Goal: Information Seeking & Learning: Learn about a topic

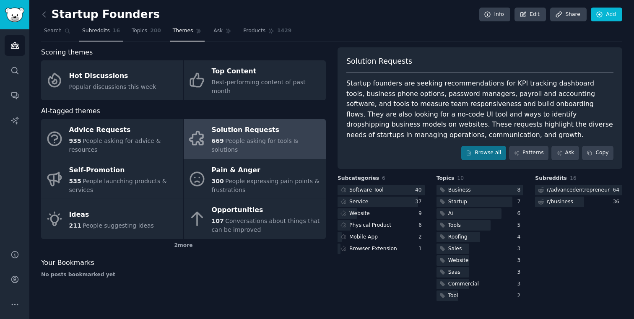
click at [87, 26] on link "Subreddits 16" at bounding box center [101, 32] width 44 height 17
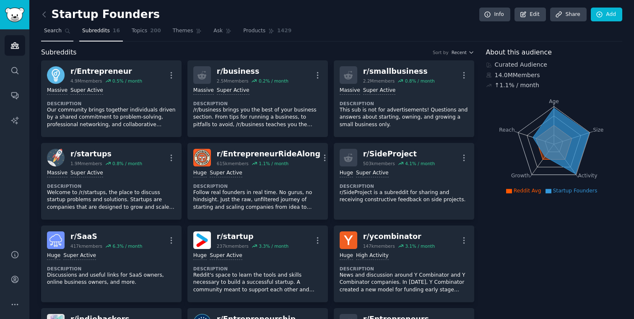
click at [50, 32] on span "Search" at bounding box center [53, 31] width 18 height 8
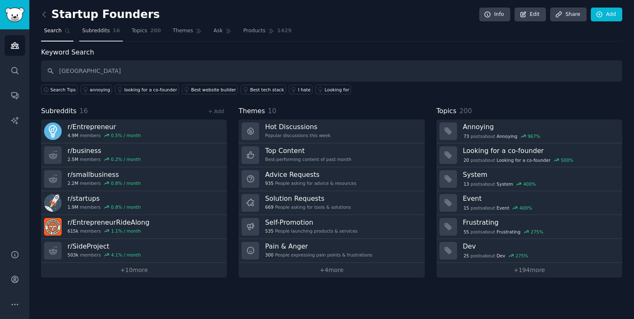
type input "[GEOGRAPHIC_DATA]"
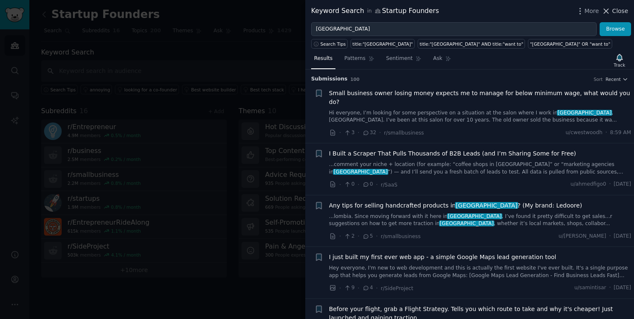
click at [620, 11] on span "Close" at bounding box center [620, 11] width 16 height 9
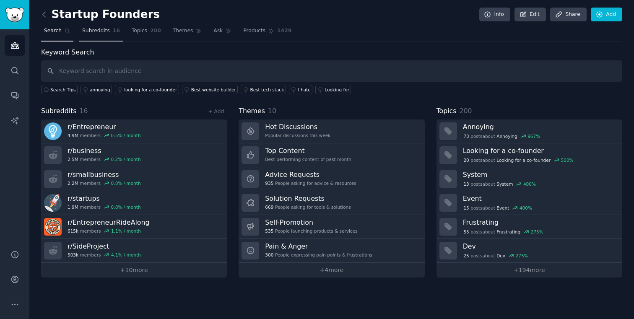
click at [105, 28] on span "Subreddits" at bounding box center [96, 31] width 28 height 8
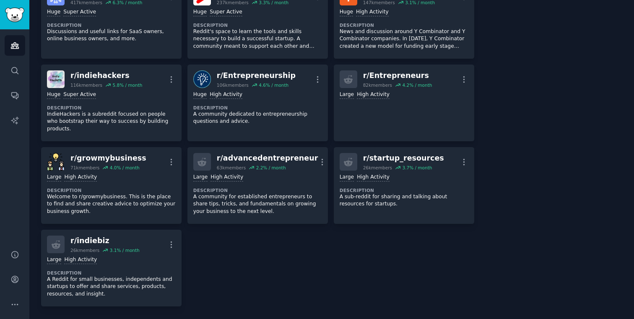
scroll to position [257, 0]
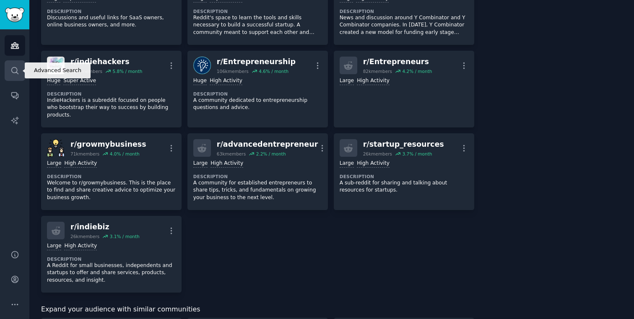
click at [15, 71] on icon "Sidebar" at bounding box center [14, 70] width 9 height 9
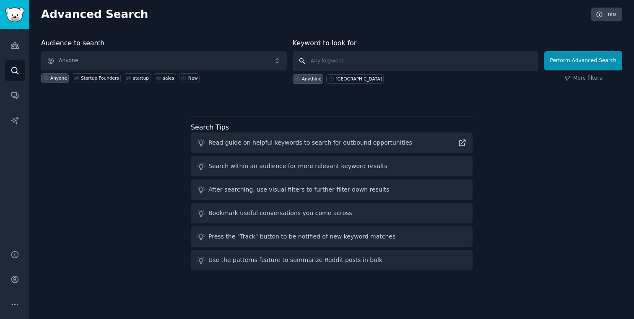
click at [370, 62] on input "text" at bounding box center [416, 61] width 246 height 20
paste input "[GEOGRAPHIC_DATA]"
type input "[GEOGRAPHIC_DATA]"
click at [345, 79] on div "[GEOGRAPHIC_DATA]" at bounding box center [358, 79] width 46 height 6
click at [19, 10] on img "Sidebar" at bounding box center [14, 15] width 19 height 15
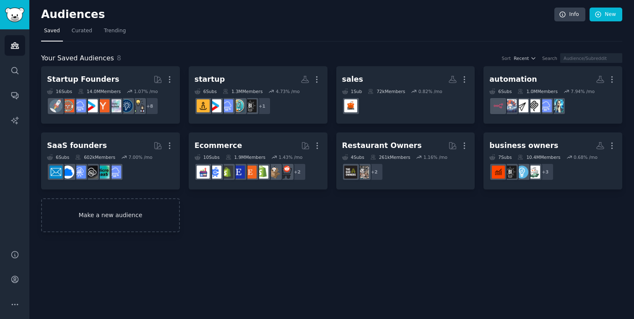
click at [114, 213] on link "Make a new audience" at bounding box center [110, 215] width 139 height 34
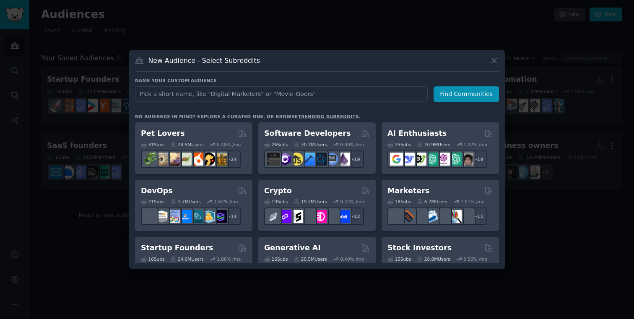
type input "[GEOGRAPHIC_DATA]"
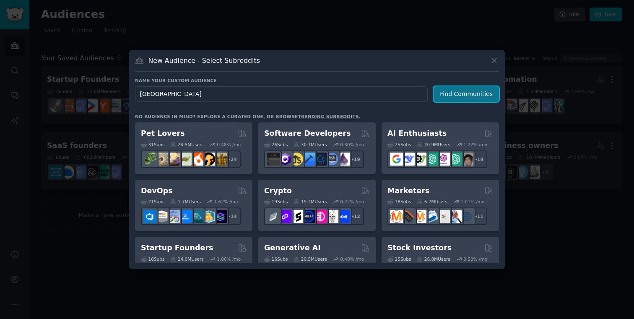
click at [460, 93] on button "Find Communities" at bounding box center [465, 94] width 65 height 16
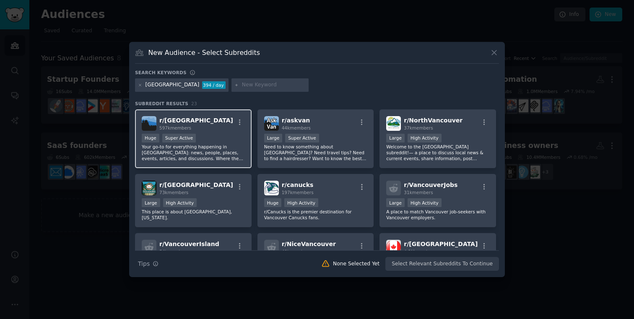
click at [176, 118] on span "r/ [GEOGRAPHIC_DATA]" at bounding box center [196, 120] width 74 height 7
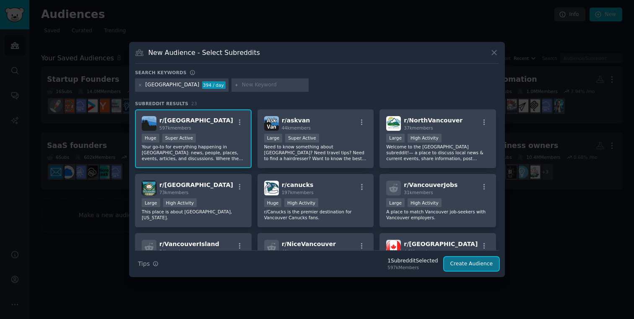
click at [475, 267] on button "Create Audience" at bounding box center [471, 264] width 55 height 14
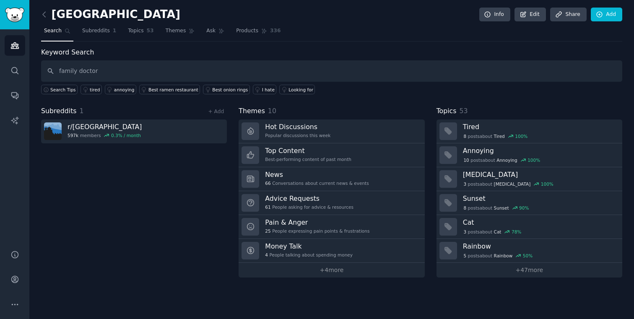
type input "family doctor"
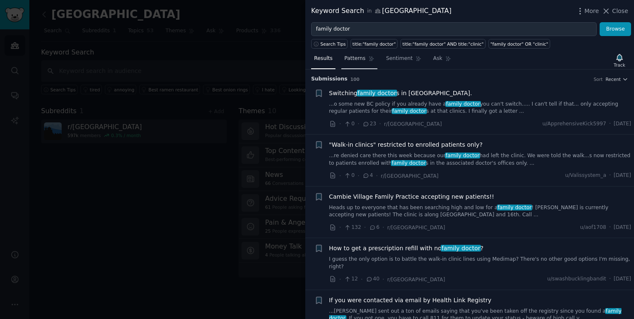
click at [358, 57] on span "Patterns" at bounding box center [354, 59] width 21 height 8
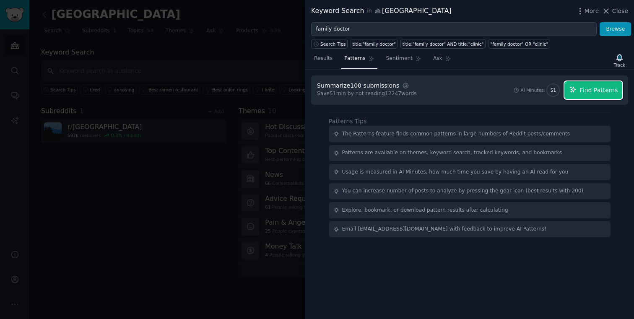
click at [587, 90] on span "Find Patterns" at bounding box center [599, 90] width 38 height 9
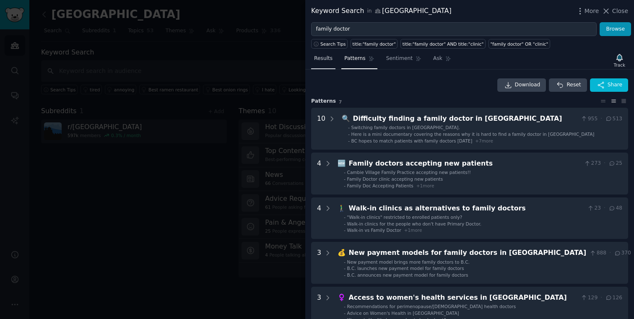
click at [327, 59] on span "Results" at bounding box center [323, 59] width 18 height 8
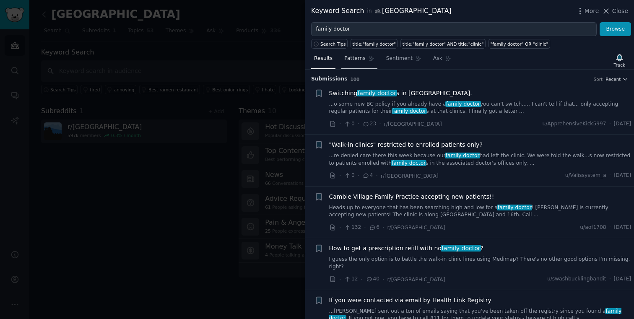
click at [357, 59] on span "Patterns" at bounding box center [354, 59] width 21 height 8
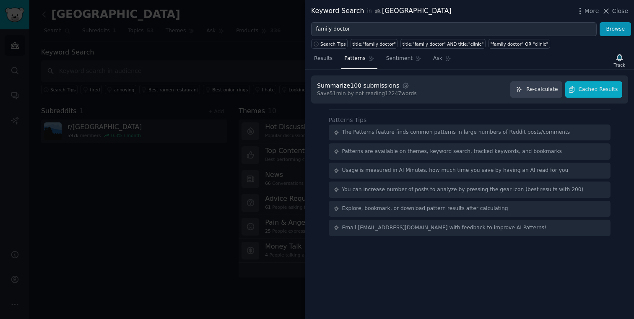
click at [168, 239] on div at bounding box center [317, 159] width 634 height 319
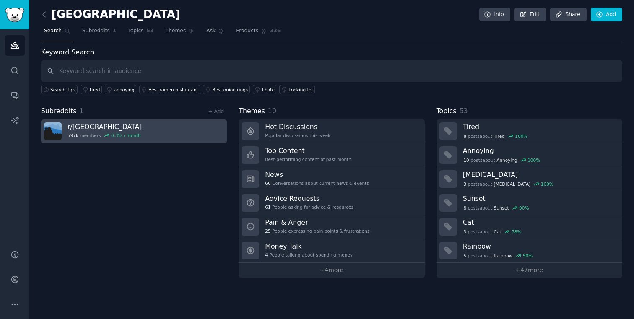
click at [91, 127] on h3 "r/ [GEOGRAPHIC_DATA]" at bounding box center [104, 126] width 74 height 9
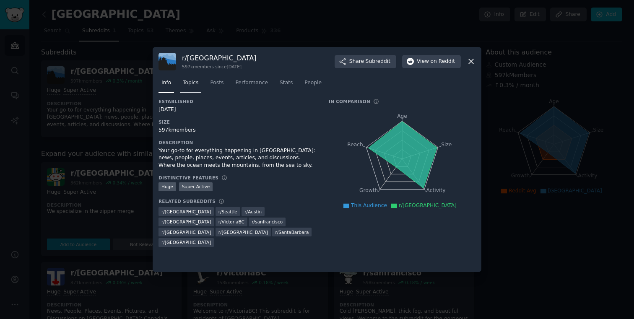
click at [190, 83] on span "Topics" at bounding box center [191, 83] width 16 height 8
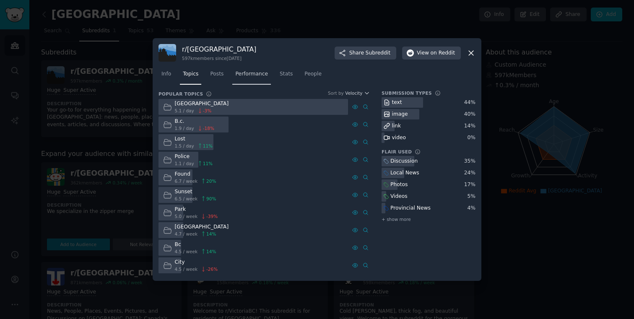
click at [245, 73] on span "Performance" at bounding box center [251, 74] width 33 height 8
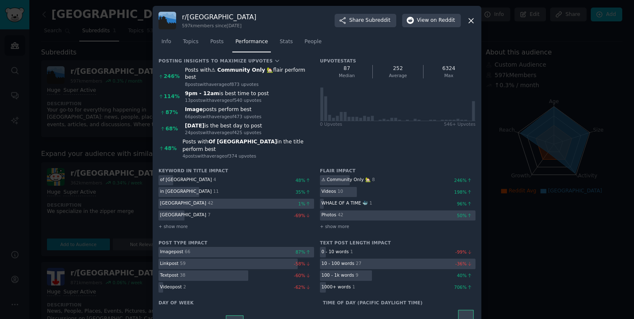
click at [470, 20] on icon at bounding box center [471, 20] width 5 height 5
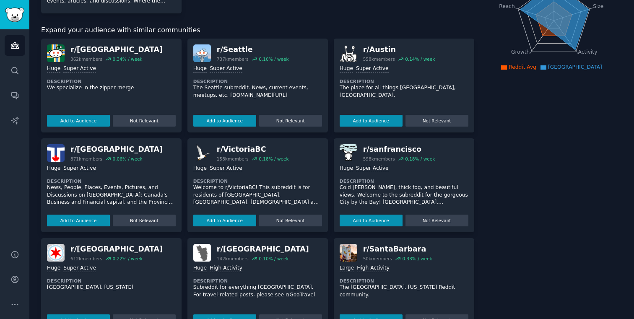
scroll to position [124, 0]
click at [229, 219] on button "Add to Audience" at bounding box center [224, 220] width 63 height 12
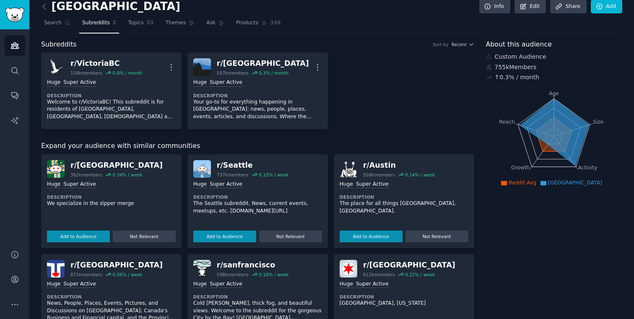
scroll to position [0, 0]
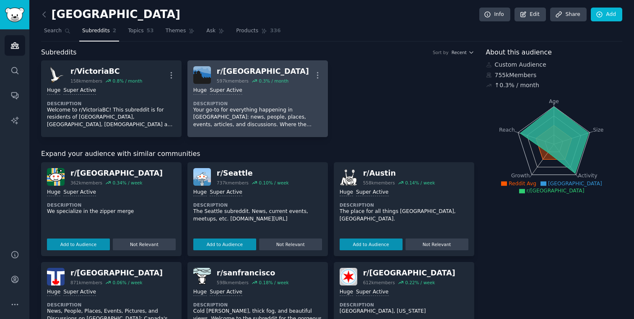
click at [234, 71] on div "r/ [GEOGRAPHIC_DATA]" at bounding box center [263, 71] width 92 height 10
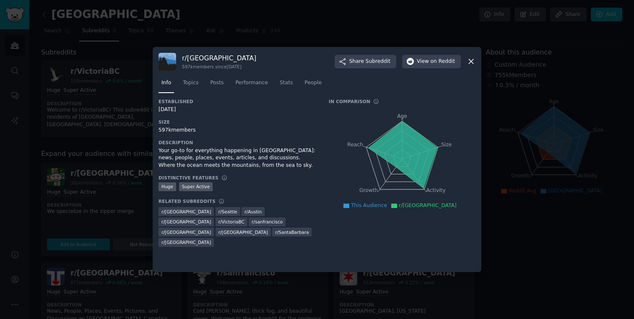
click at [475, 61] on div "r/ [GEOGRAPHIC_DATA] 597k members since [DATE] Share Subreddit View on Reddit I…" at bounding box center [317, 160] width 329 height 226
click at [468, 62] on icon at bounding box center [471, 61] width 9 height 9
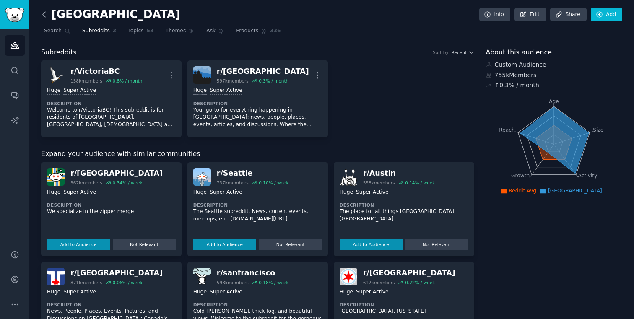
click at [44, 14] on icon at bounding box center [44, 14] width 9 height 9
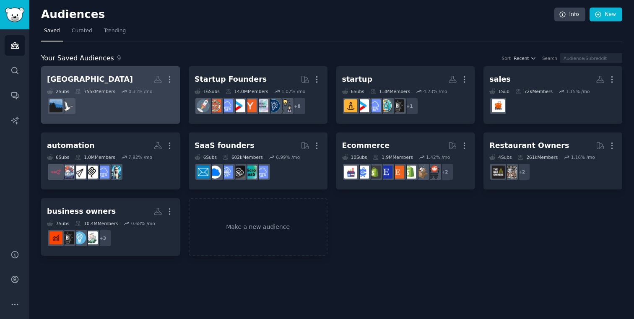
click at [77, 80] on div "[GEOGRAPHIC_DATA]" at bounding box center [90, 79] width 86 height 10
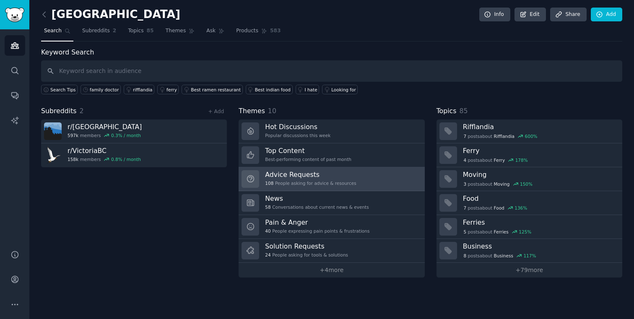
click at [277, 176] on h3 "Advice Requests" at bounding box center [310, 174] width 91 height 9
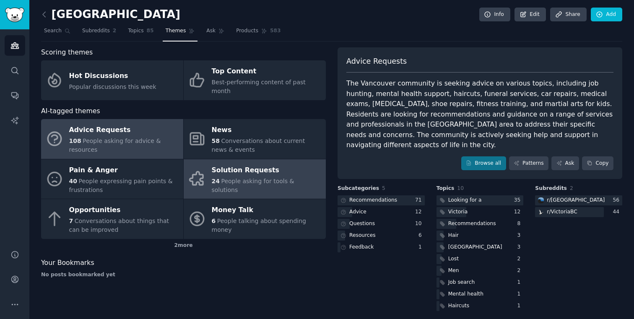
click at [251, 169] on div "Solution Requests" at bounding box center [267, 169] width 110 height 13
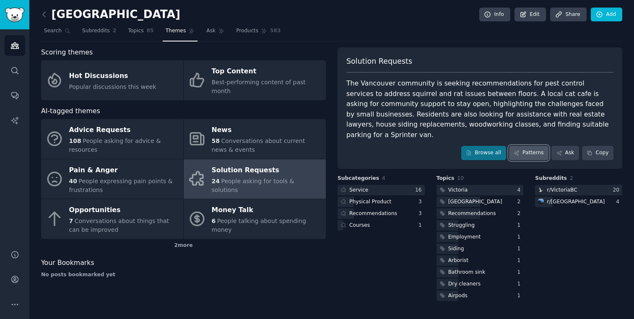
click at [528, 146] on link "Patterns" at bounding box center [528, 153] width 39 height 14
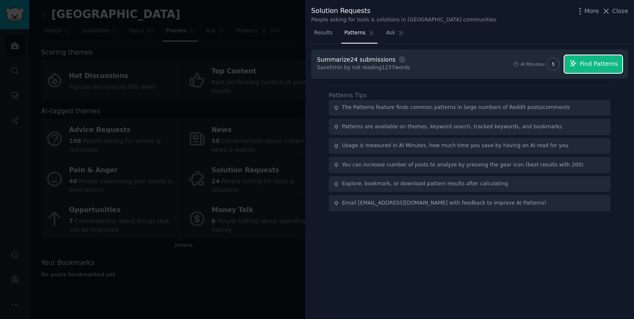
click at [586, 67] on span "Find Patterns" at bounding box center [599, 64] width 38 height 9
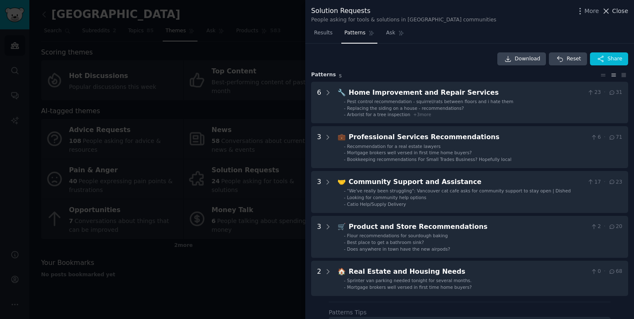
click at [623, 11] on span "Close" at bounding box center [620, 11] width 16 height 9
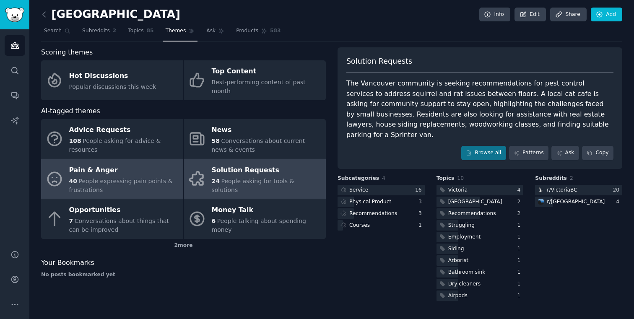
click at [105, 166] on div "Pain & Anger" at bounding box center [124, 169] width 110 height 13
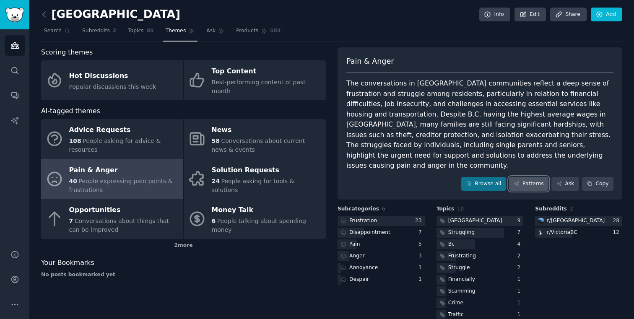
click at [533, 177] on link "Patterns" at bounding box center [528, 184] width 39 height 14
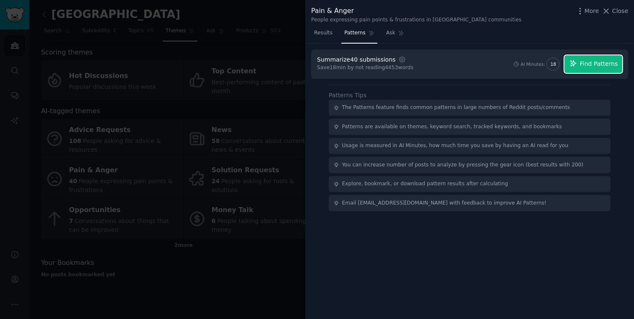
click at [595, 63] on span "Find Patterns" at bounding box center [599, 64] width 38 height 9
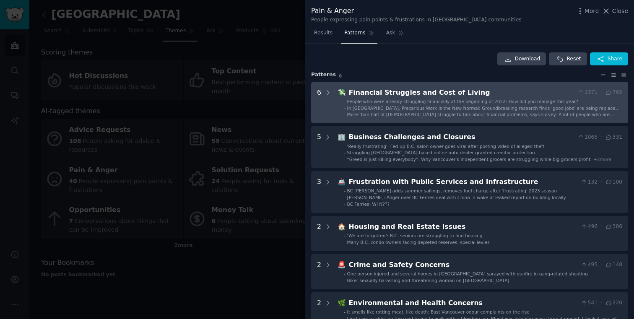
click at [393, 91] on div "Financial Struggles and Cost of Living" at bounding box center [462, 93] width 226 height 10
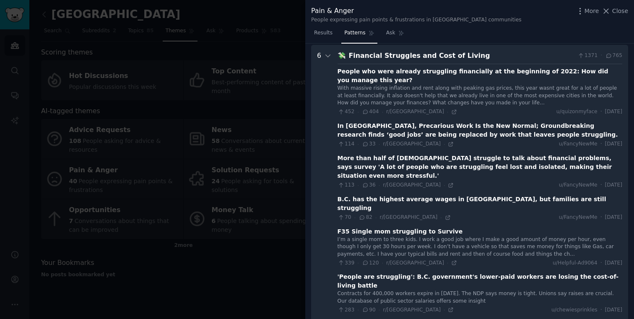
scroll to position [38, 0]
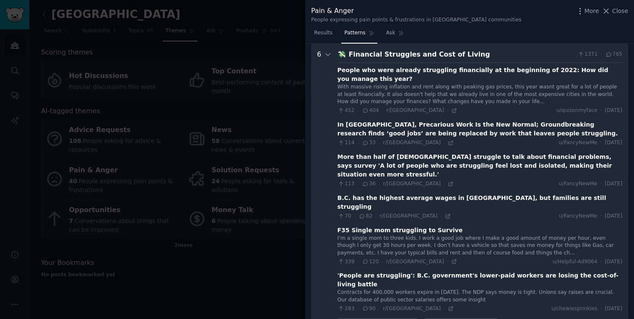
click at [240, 259] on div at bounding box center [317, 159] width 634 height 319
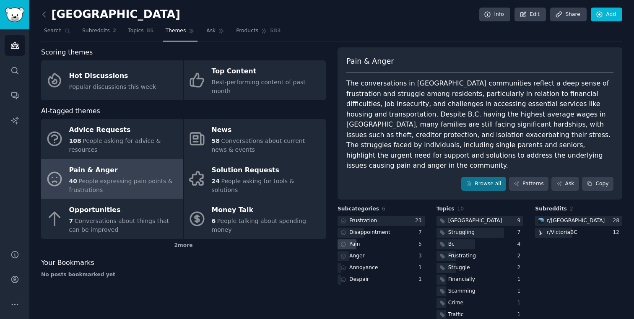
click at [358, 239] on div "Pain" at bounding box center [349, 244] width 24 height 10
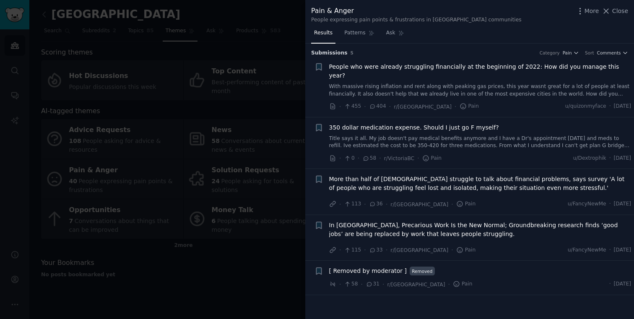
click at [250, 278] on div at bounding box center [317, 159] width 634 height 319
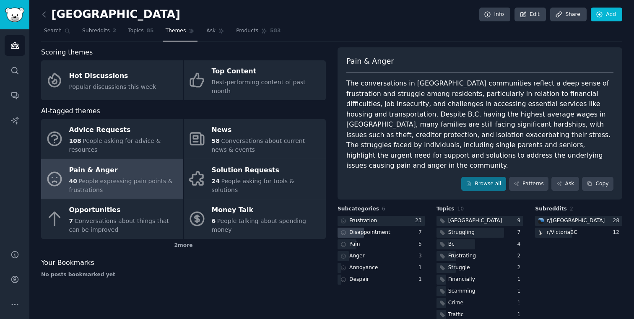
click at [353, 229] on div "Disappointment" at bounding box center [369, 233] width 41 height 8
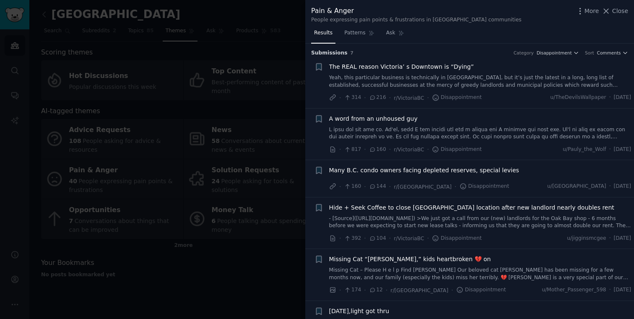
click at [217, 255] on div at bounding box center [317, 159] width 634 height 319
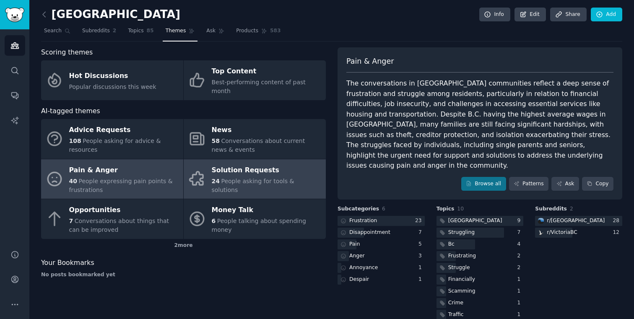
click at [250, 164] on div "Solution Requests" at bounding box center [267, 169] width 110 height 13
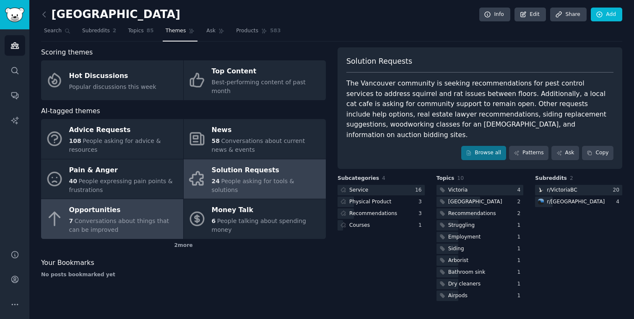
click at [91, 218] on span "Conversations about things that can be improved" at bounding box center [119, 226] width 100 height 16
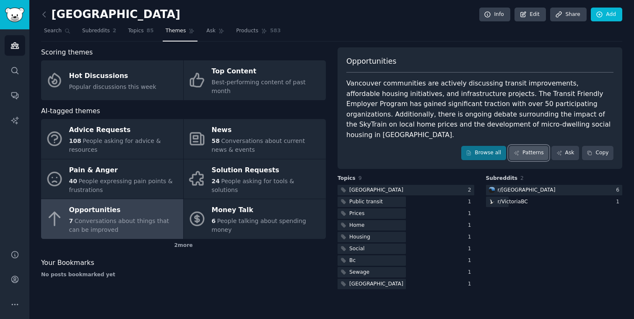
click at [535, 146] on link "Patterns" at bounding box center [528, 153] width 39 height 14
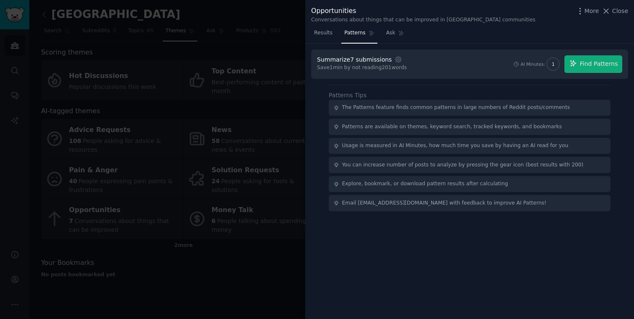
click at [210, 289] on div at bounding box center [317, 159] width 634 height 319
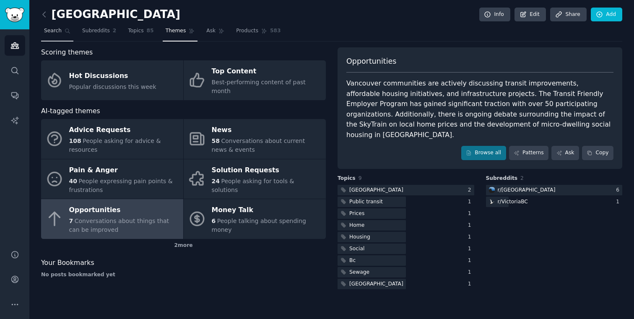
click at [61, 31] on span "Search" at bounding box center [53, 31] width 18 height 8
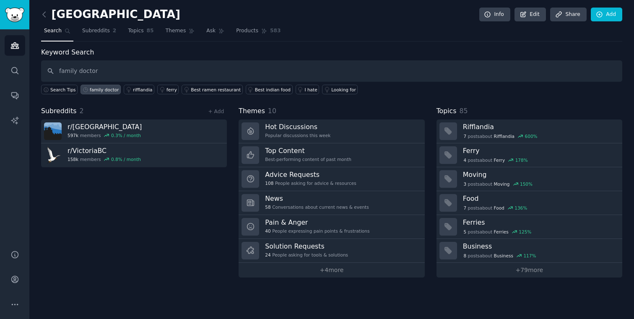
type input "family doctor"
